Goal: Download file/media

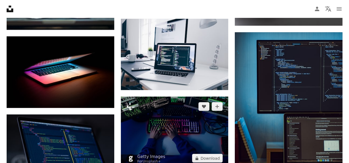
scroll to position [424, 0]
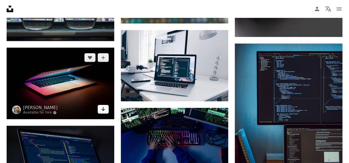
click at [106, 110] on link "Arrow pointing down" at bounding box center [103, 109] width 11 height 9
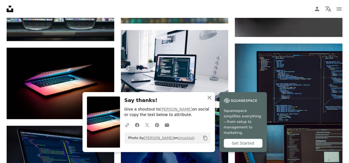
click at [210, 101] on icon "An X shape" at bounding box center [209, 98] width 7 height 7
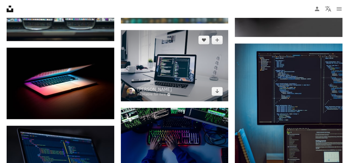
click at [220, 96] on img at bounding box center [174, 65] width 107 height 71
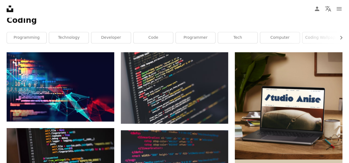
scroll to position [96, 0]
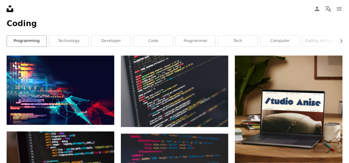
click at [20, 43] on link "programming" at bounding box center [26, 41] width 39 height 11
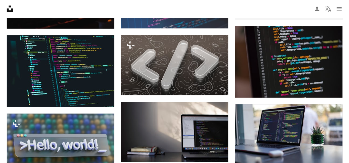
scroll to position [274, 0]
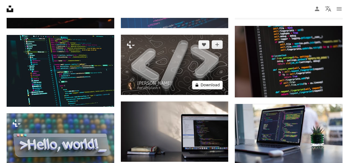
click at [214, 82] on button "A lock Download" at bounding box center [207, 85] width 31 height 9
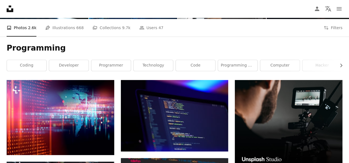
scroll to position [71, 0]
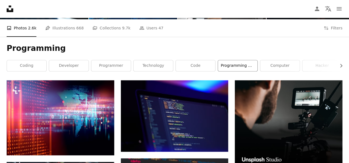
click at [251, 69] on link "programming wallpaper" at bounding box center [237, 65] width 39 height 11
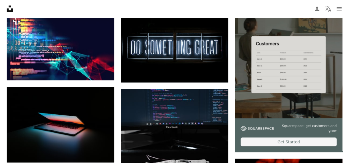
scroll to position [204, 0]
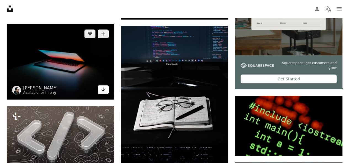
click at [102, 90] on icon "Arrow pointing down" at bounding box center [103, 89] width 4 height 7
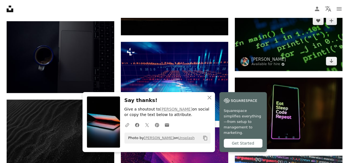
scroll to position [411, 0]
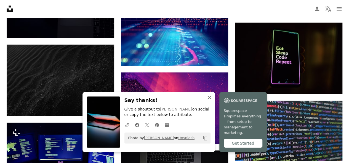
click at [211, 101] on icon "An X shape" at bounding box center [209, 98] width 7 height 7
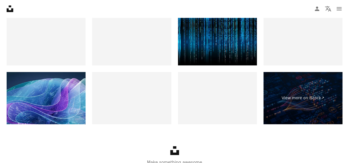
scroll to position [941, 0]
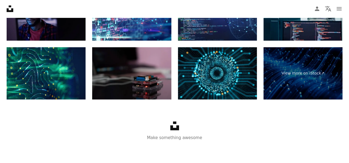
scroll to position [71, 0]
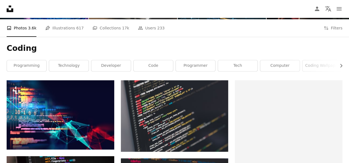
scroll to position [96, 0]
